Goal: Information Seeking & Learning: Learn about a topic

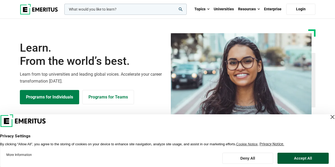
click at [292, 156] on button "Accept All" at bounding box center [302, 158] width 51 height 11
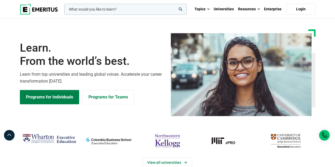
click at [123, 11] on input "woocommerce-product-search-field-0" at bounding box center [125, 9] width 122 height 11
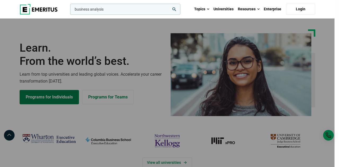
type input "business analysis"
click at [69, 11] on button "search" at bounding box center [69, 11] width 0 height 0
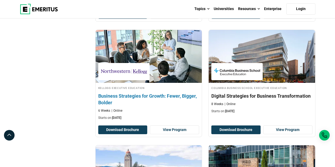
scroll to position [183, 0]
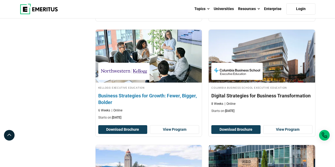
click at [130, 94] on h4 "Business Strategies for Growth: Fewer, Bigger, Bolder" at bounding box center [148, 98] width 101 height 13
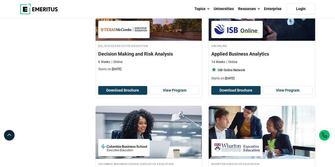
scroll to position [457, 0]
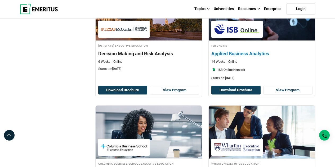
click at [247, 51] on h4 "Applied Business Analytics" at bounding box center [261, 53] width 101 height 7
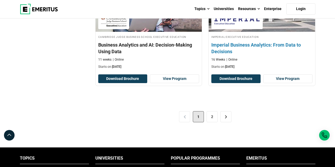
scroll to position [1156, 0]
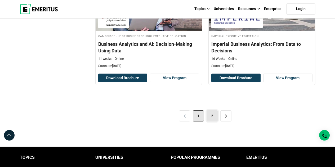
click at [214, 121] on link "2" at bounding box center [212, 115] width 11 height 11
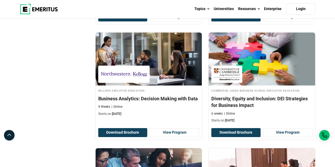
scroll to position [297, 0]
